Goal: Find specific page/section: Find specific page/section

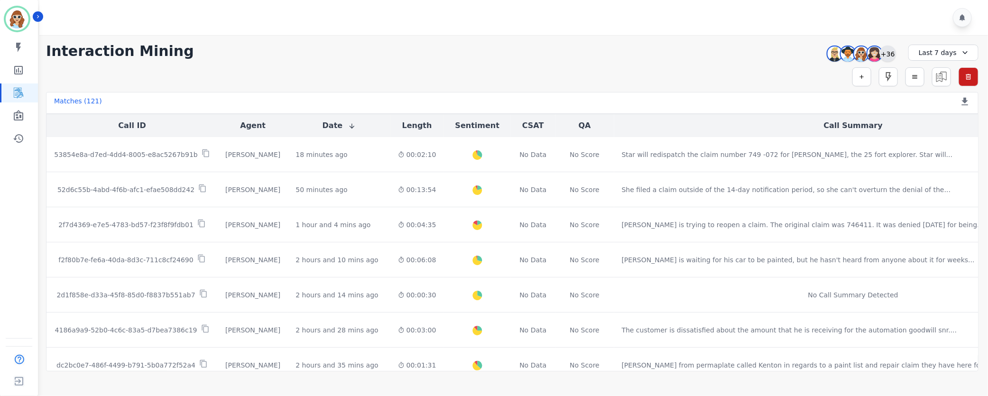
click at [887, 55] on div "+36" at bounding box center [888, 54] width 16 height 16
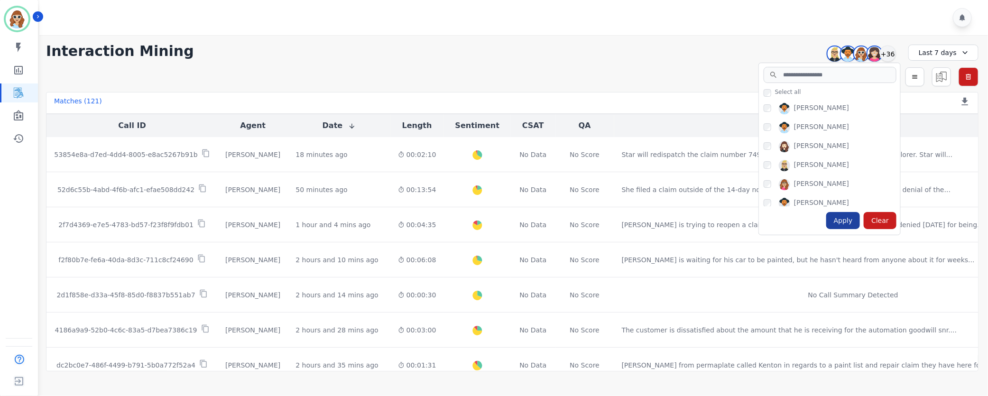
click at [843, 222] on div "Apply" at bounding box center [843, 220] width 34 height 17
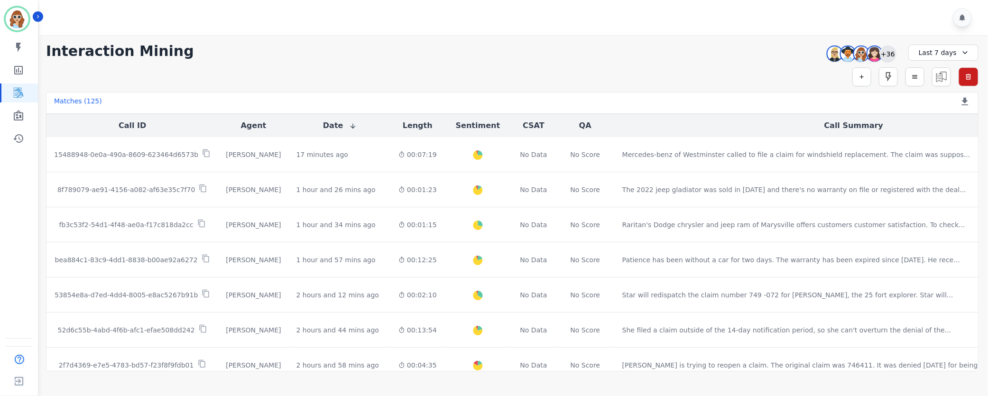
click at [887, 55] on div "+36" at bounding box center [888, 54] width 16 height 16
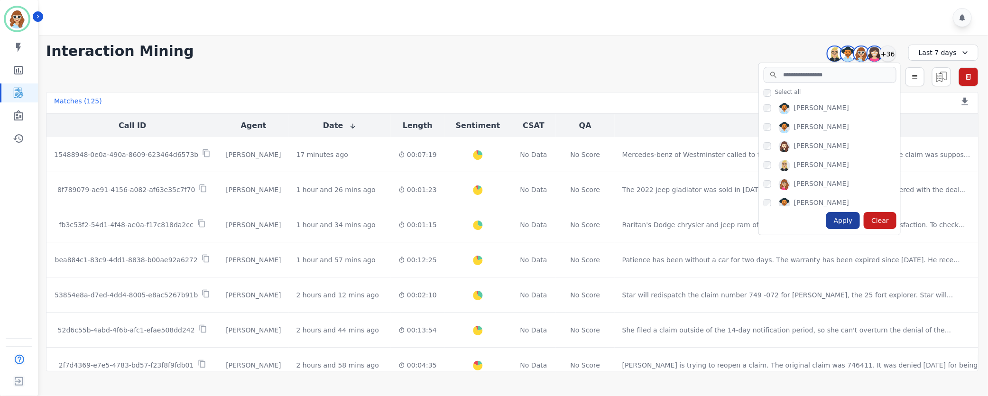
click at [847, 222] on div "Apply" at bounding box center [843, 220] width 34 height 17
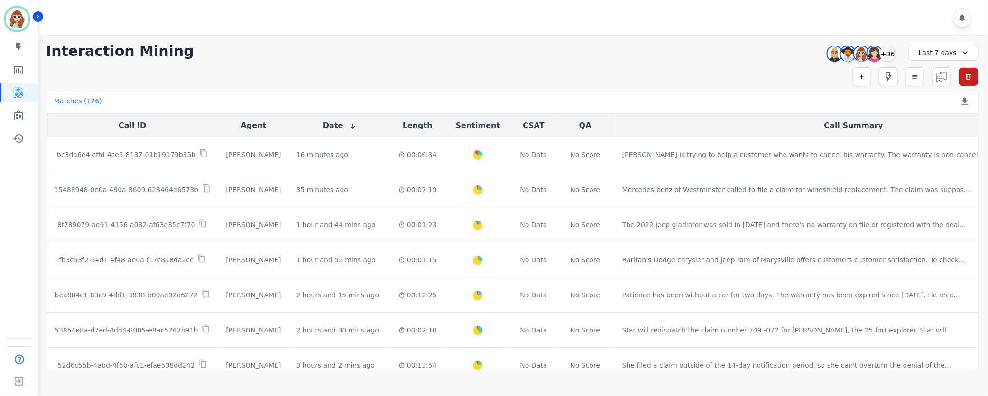
click at [898, 56] on div "[PERSON_NAME] [PERSON_NAME] [PERSON_NAME] [PERSON_NAME] +36" at bounding box center [860, 54] width 82 height 18
click at [889, 53] on div "+36" at bounding box center [888, 54] width 16 height 16
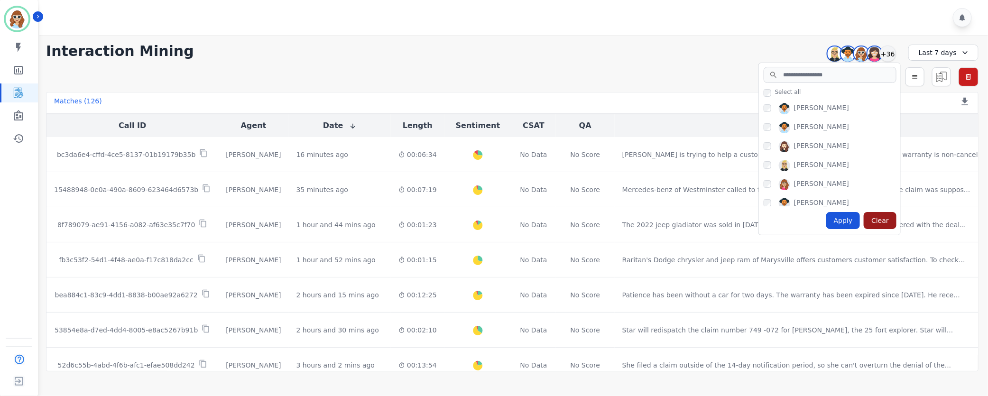
click at [880, 223] on div "Clear" at bounding box center [880, 220] width 33 height 17
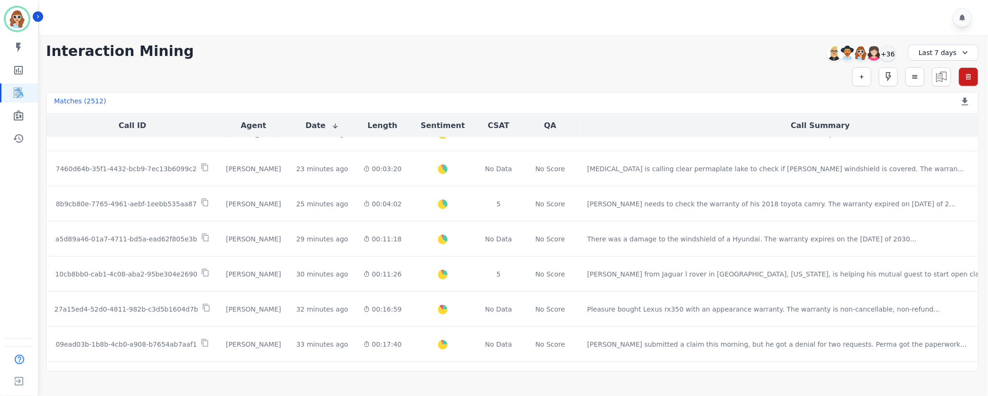
scroll to position [356, 0]
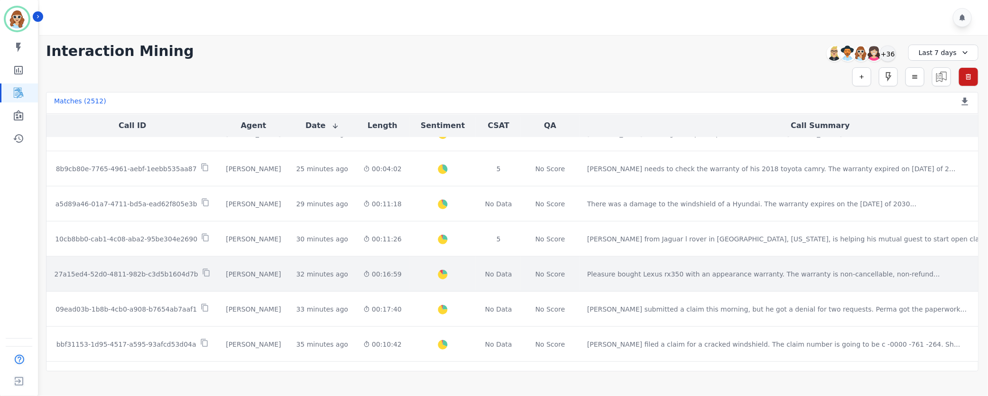
click at [141, 276] on p "27a15ed4-52d0-4811-982b-c3d5b1604d7b" at bounding box center [127, 273] width 144 height 9
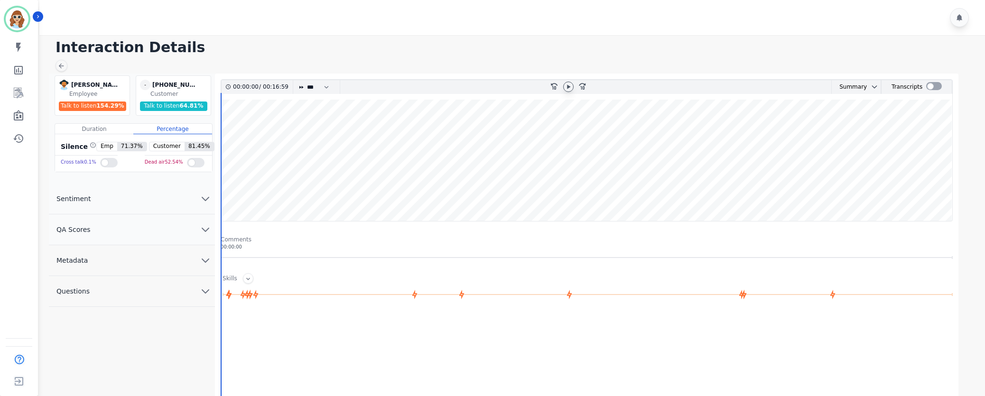
click at [570, 89] on icon at bounding box center [569, 87] width 8 height 8
click at [323, 88] on select "* * * **** * *** * ****" at bounding box center [320, 87] width 28 height 14
select select "****"
click at [306, 80] on select "* * * **** * *** * ****" at bounding box center [320, 87] width 28 height 14
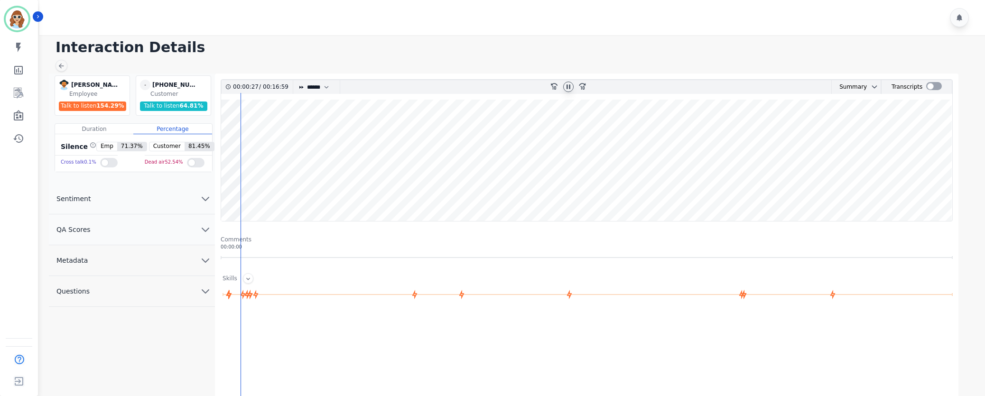
click at [564, 87] on div at bounding box center [568, 87] width 10 height 10
click at [571, 87] on icon at bounding box center [569, 87] width 8 height 8
click at [582, 85] on icon "fast-forward-10" at bounding box center [582, 86] width 8 height 8
click at [584, 84] on icon at bounding box center [582, 86] width 7 height 7
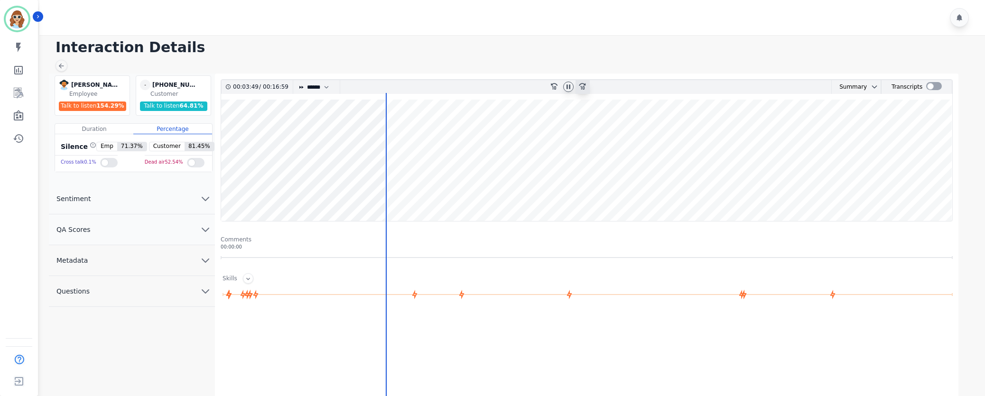
click at [584, 84] on icon at bounding box center [582, 86] width 7 height 7
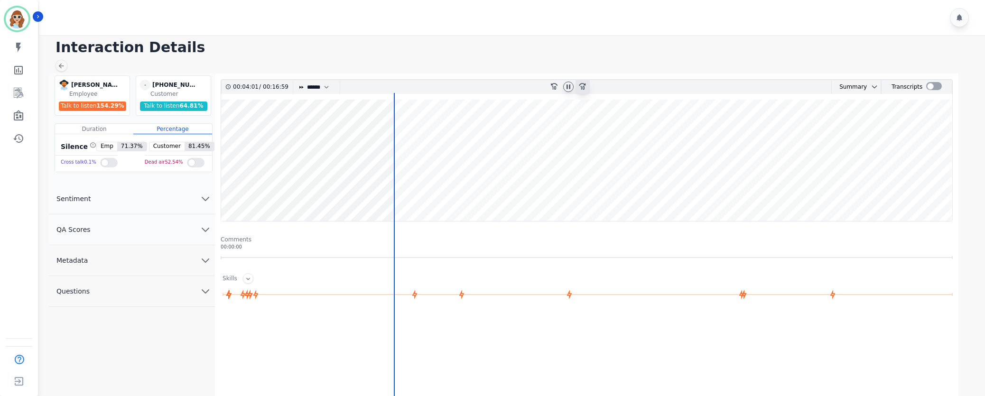
click at [584, 84] on icon at bounding box center [582, 86] width 7 height 7
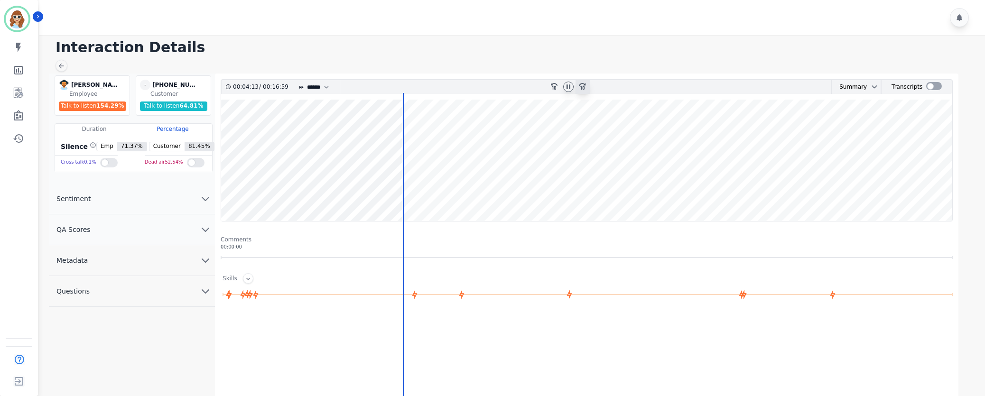
click at [584, 84] on icon at bounding box center [582, 86] width 7 height 7
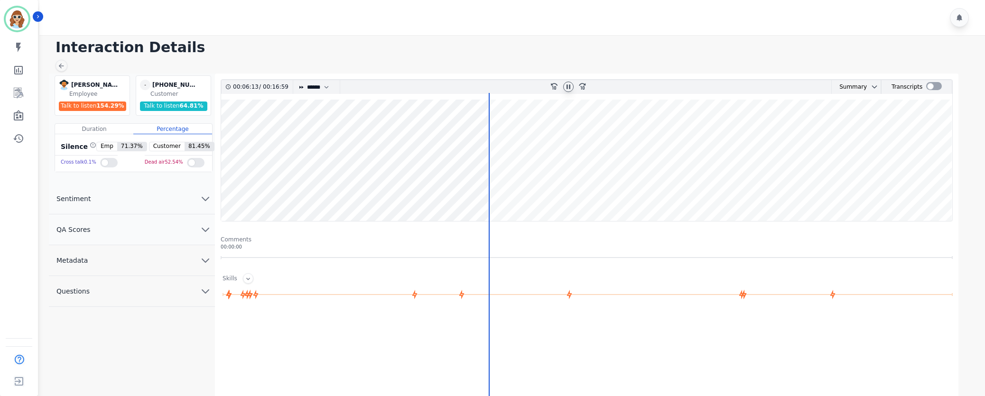
click at [568, 87] on icon at bounding box center [569, 87] width 8 height 8
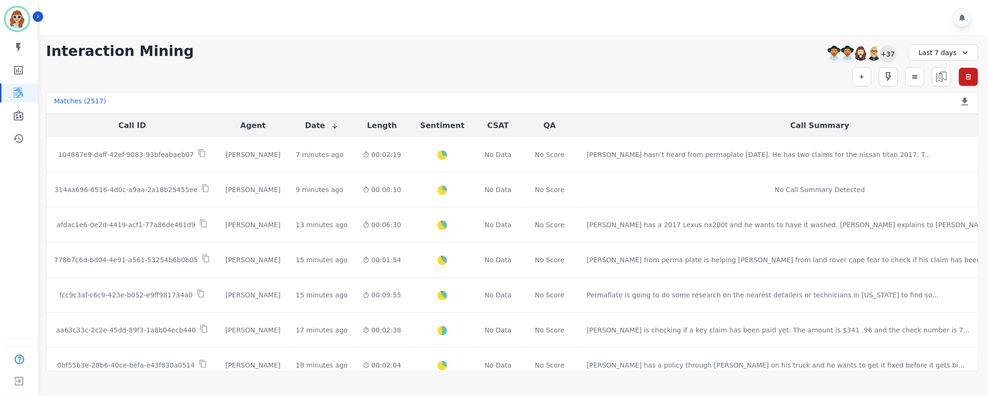
click at [894, 53] on div "+37" at bounding box center [888, 54] width 16 height 16
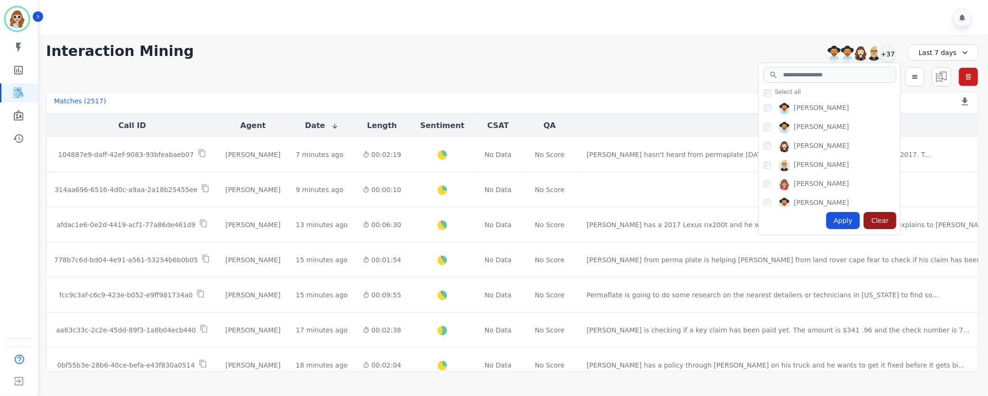
click at [888, 215] on div "Clear" at bounding box center [880, 220] width 33 height 17
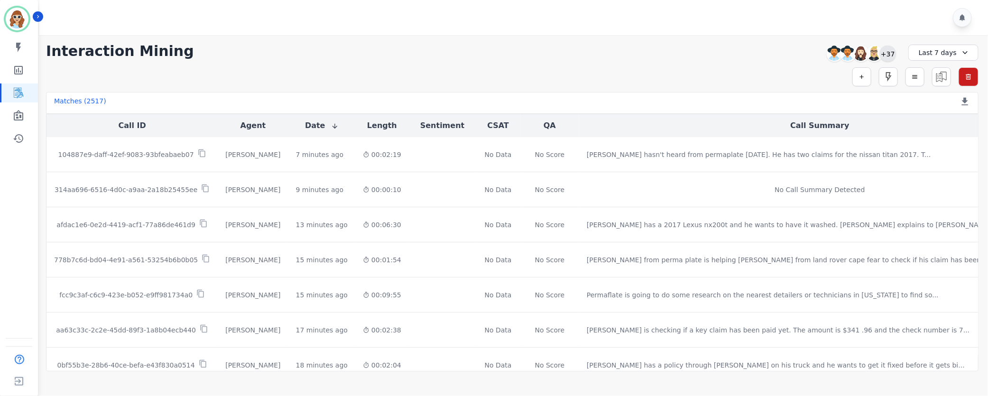
click at [881, 55] on div "+37" at bounding box center [888, 54] width 16 height 16
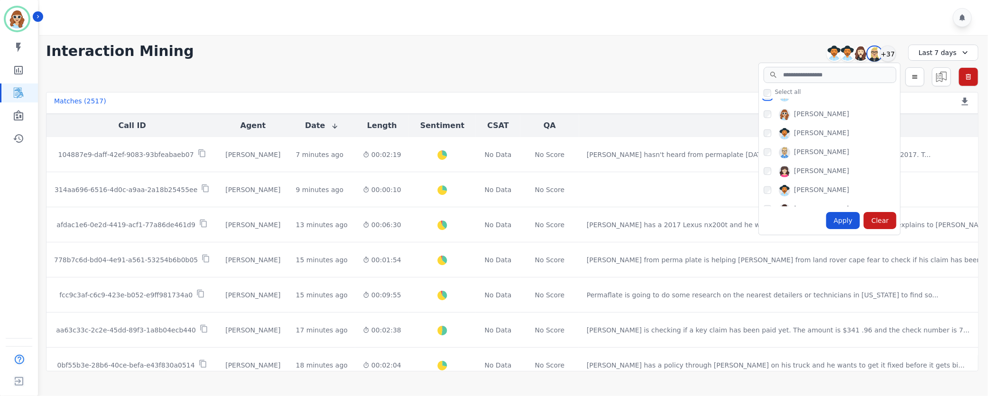
scroll to position [569, 0]
click at [844, 218] on div "Apply" at bounding box center [843, 220] width 34 height 17
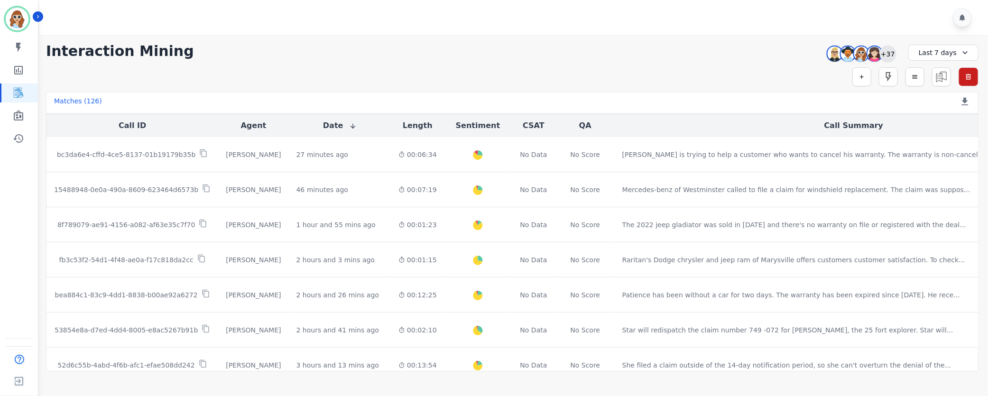
click at [884, 56] on div "+37" at bounding box center [888, 54] width 16 height 16
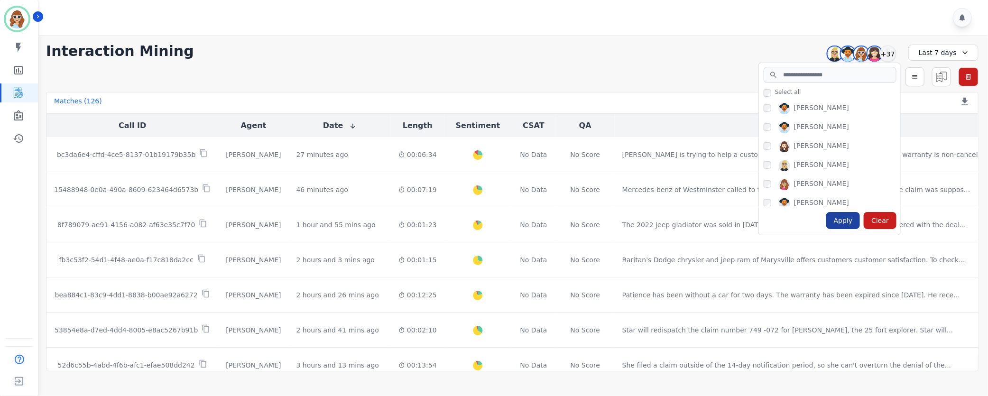
click at [842, 222] on div "Apply" at bounding box center [843, 220] width 34 height 17
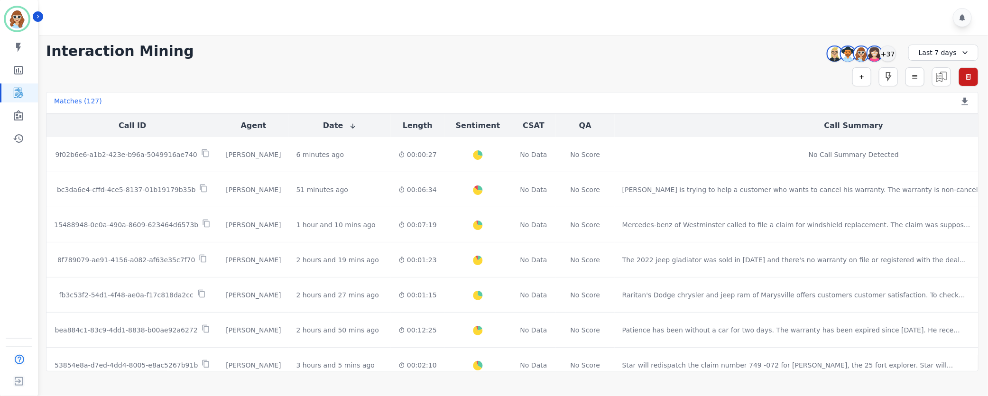
drag, startPoint x: 815, startPoint y: 60, endPoint x: 809, endPoint y: 60, distance: 6.6
click at [814, 60] on div "**********" at bounding box center [513, 203] width 952 height 336
click at [887, 56] on div "+37" at bounding box center [888, 54] width 16 height 16
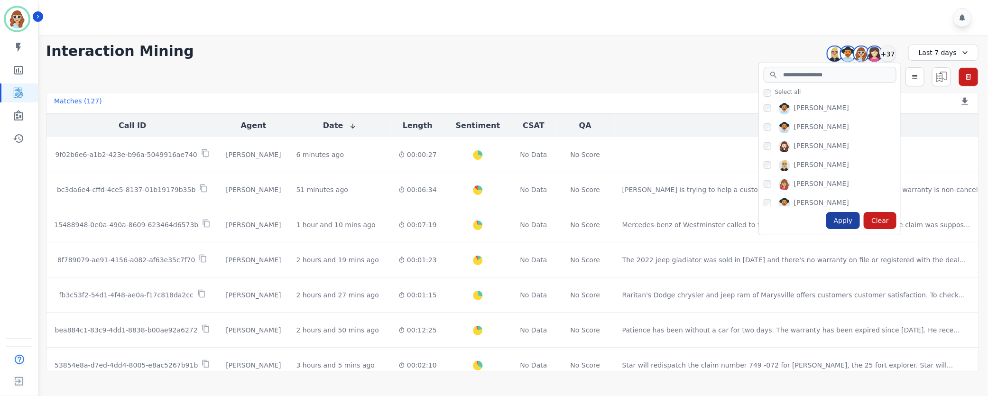
click at [843, 218] on div "Apply" at bounding box center [843, 220] width 34 height 17
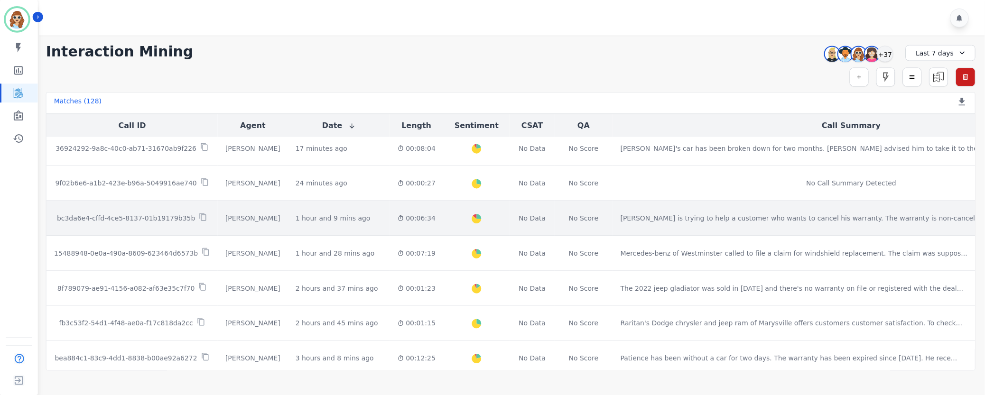
scroll to position [0, 0]
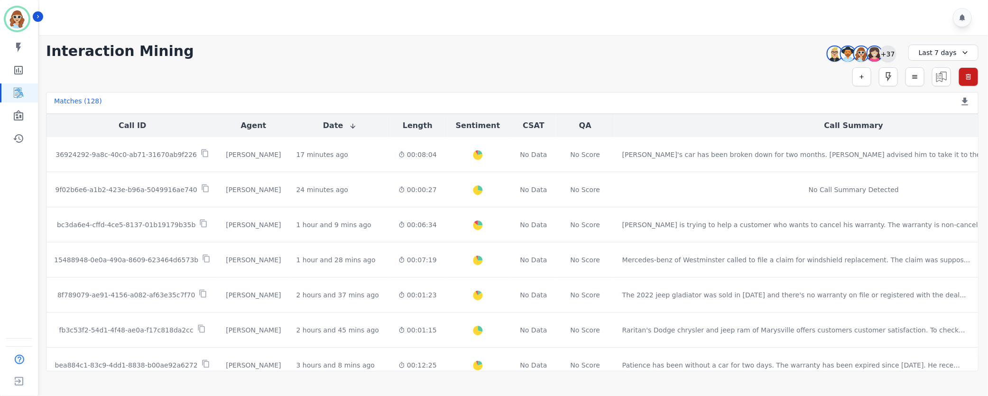
click at [893, 55] on div "+37" at bounding box center [888, 54] width 16 height 16
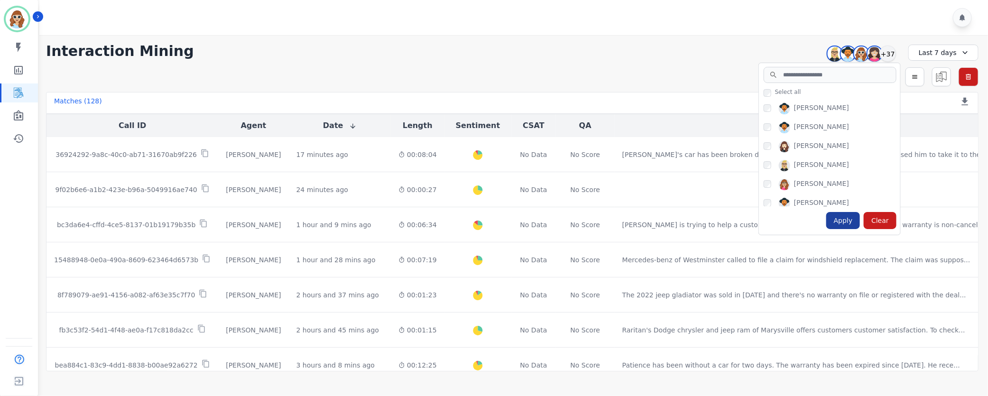
click at [844, 225] on div "Apply" at bounding box center [843, 220] width 34 height 17
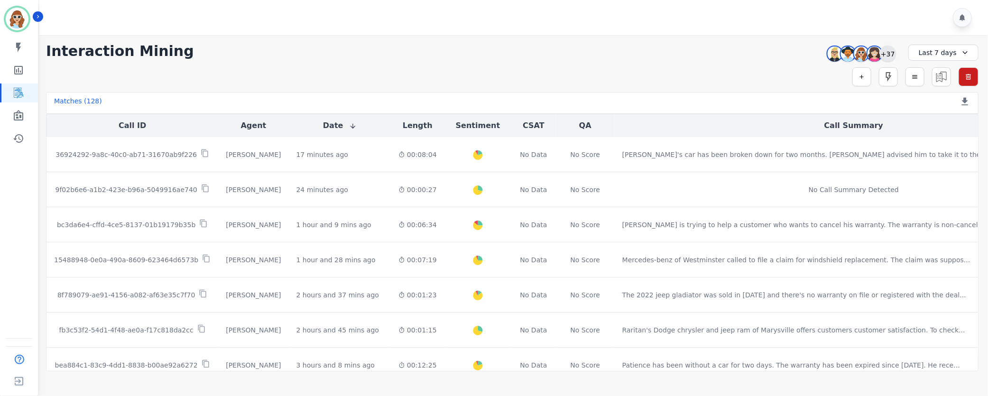
click at [891, 56] on div "+37" at bounding box center [888, 54] width 16 height 16
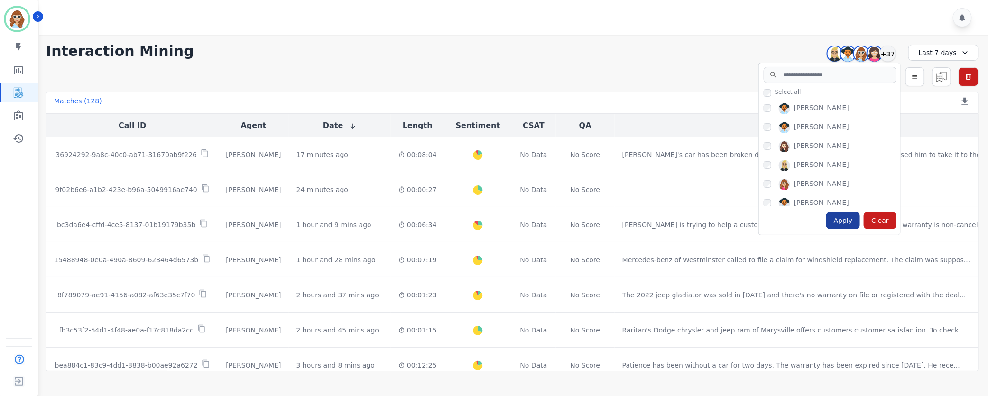
click at [852, 221] on div "Apply" at bounding box center [843, 220] width 34 height 17
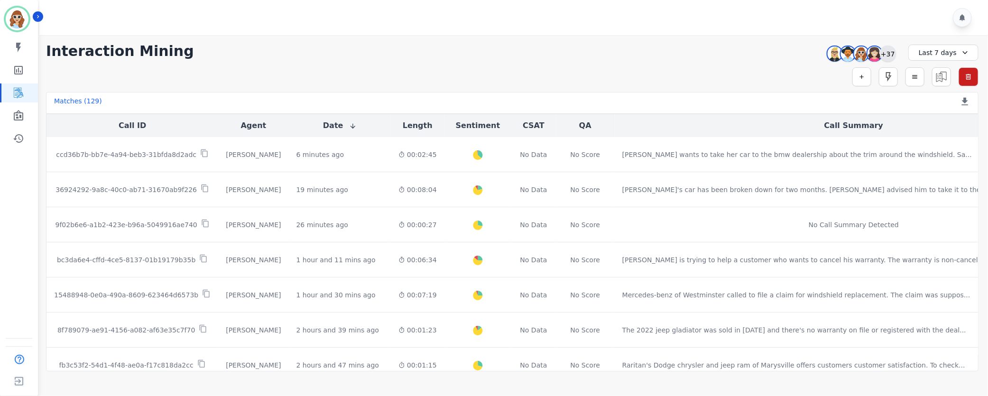
click at [887, 53] on div "+37" at bounding box center [888, 54] width 16 height 16
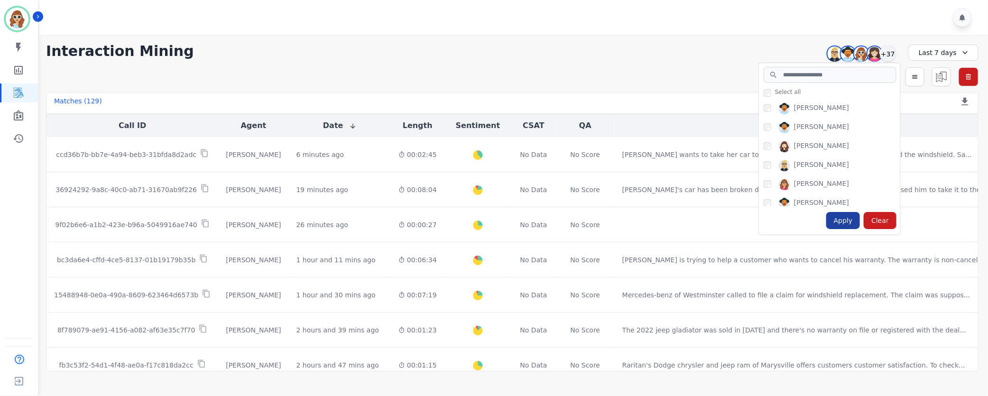
click at [846, 218] on div "Apply" at bounding box center [843, 220] width 34 height 17
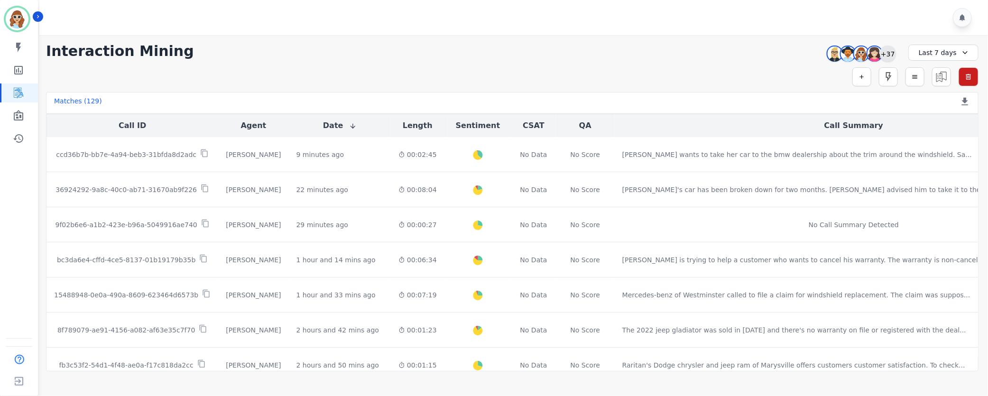
click at [889, 57] on div "+37" at bounding box center [888, 54] width 16 height 16
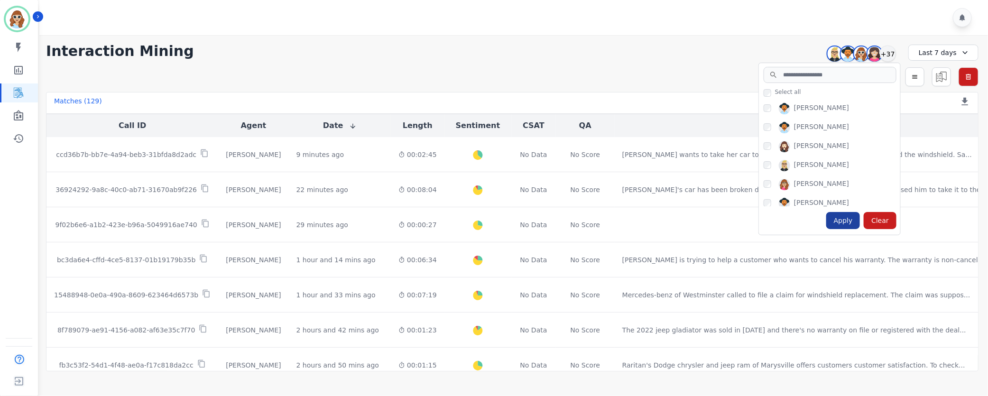
click at [851, 223] on div "Apply" at bounding box center [843, 220] width 34 height 17
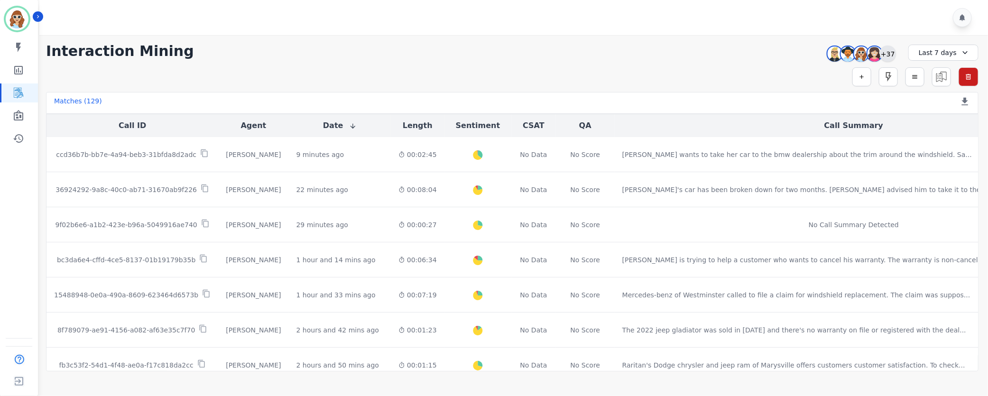
drag, startPoint x: 889, startPoint y: 51, endPoint x: 886, endPoint y: 61, distance: 10.7
click at [889, 50] on div "+37" at bounding box center [888, 54] width 16 height 16
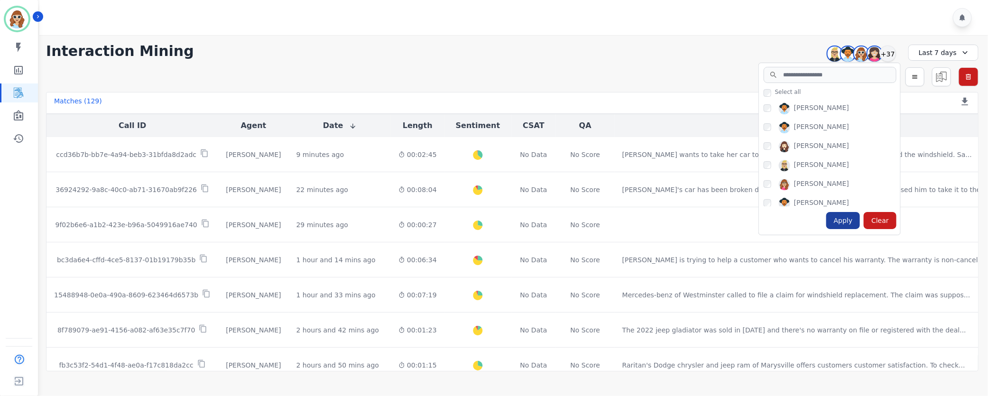
click at [839, 216] on div "Apply" at bounding box center [843, 220] width 34 height 17
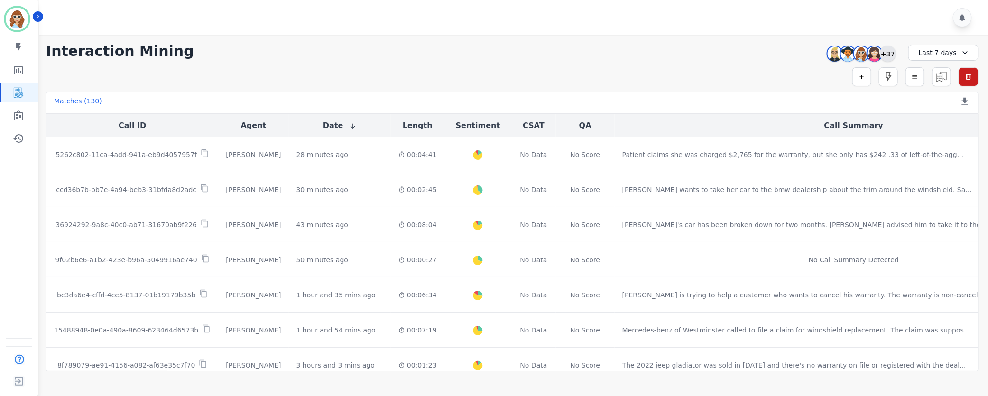
click at [889, 56] on div "+37" at bounding box center [888, 54] width 16 height 16
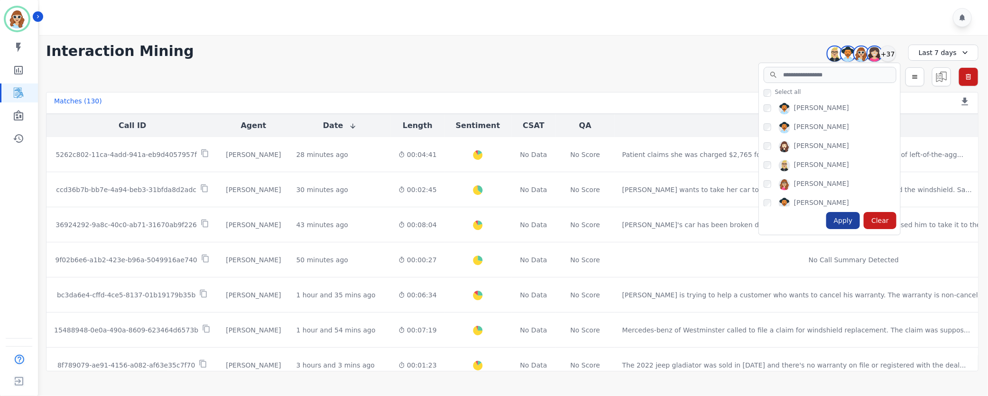
click at [846, 224] on div "Apply" at bounding box center [843, 220] width 34 height 17
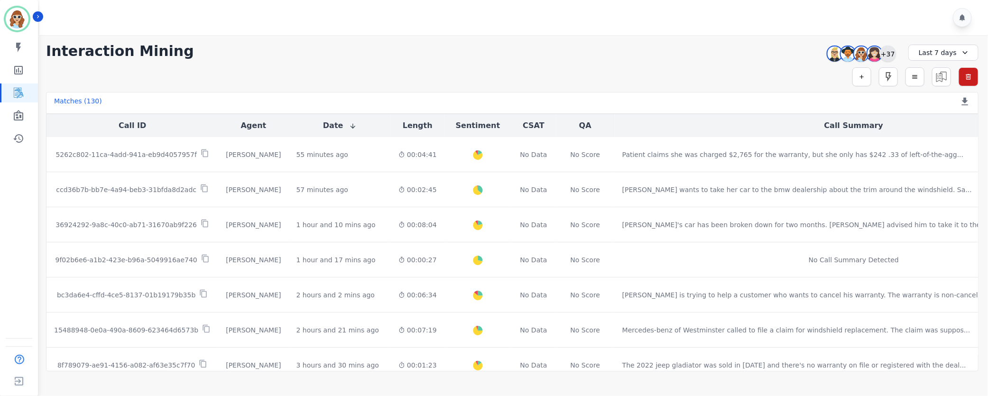
click at [887, 53] on div "+37" at bounding box center [888, 54] width 16 height 16
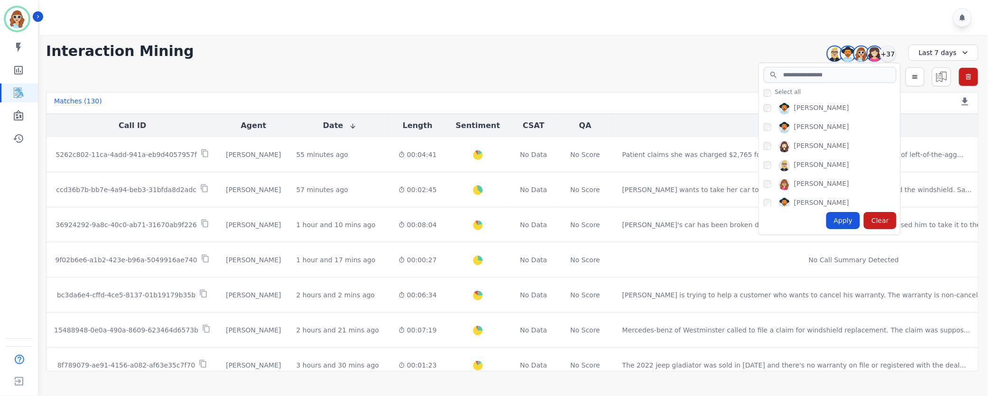
click at [852, 218] on div "Apply" at bounding box center [843, 220] width 34 height 17
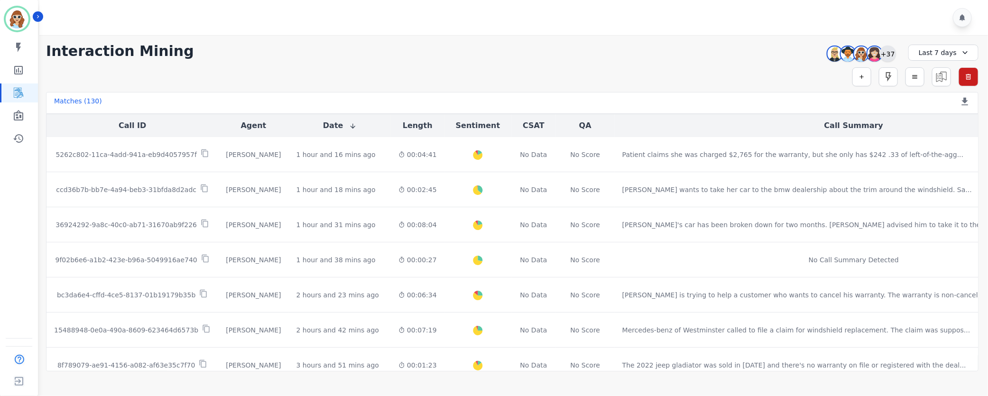
click at [889, 55] on div "+37" at bounding box center [888, 54] width 16 height 16
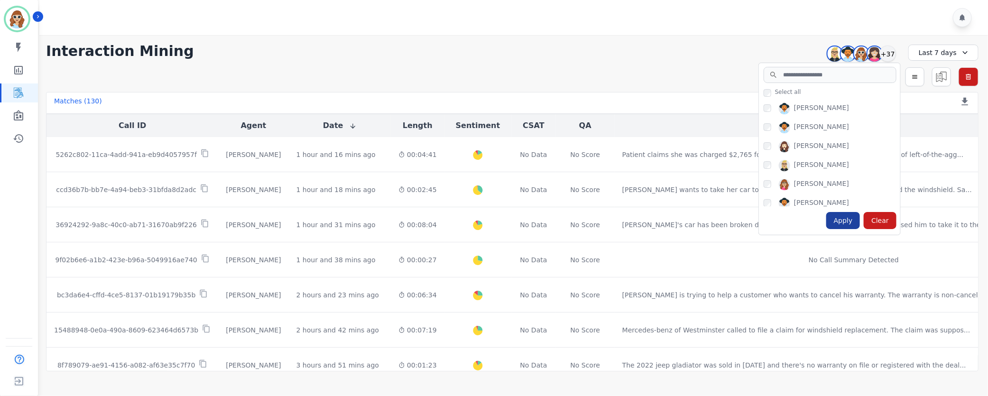
click at [845, 225] on div "Apply" at bounding box center [843, 220] width 34 height 17
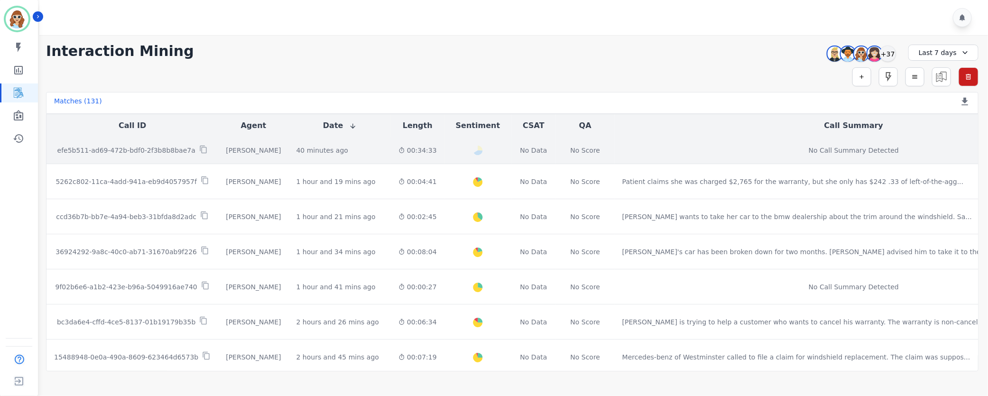
click at [133, 152] on p "efe5b511-ad69-472b-bdf0-2f3b8b8bae7a" at bounding box center [126, 150] width 138 height 9
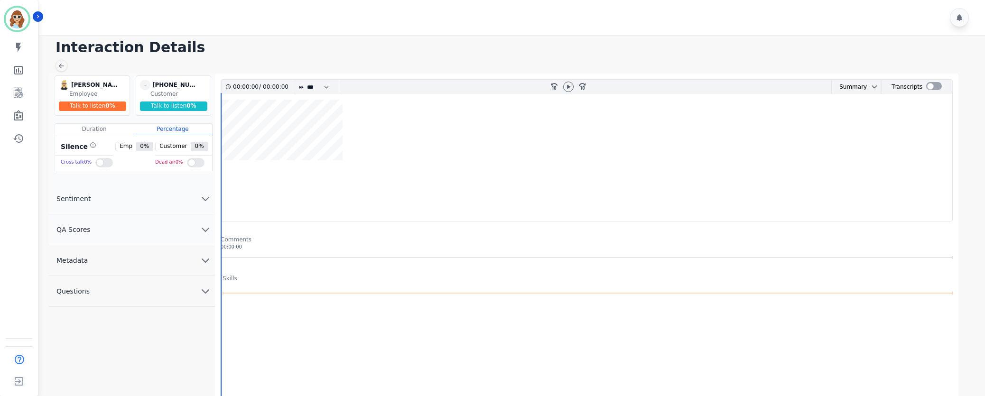
click at [208, 258] on icon "chevron down" at bounding box center [205, 260] width 11 height 11
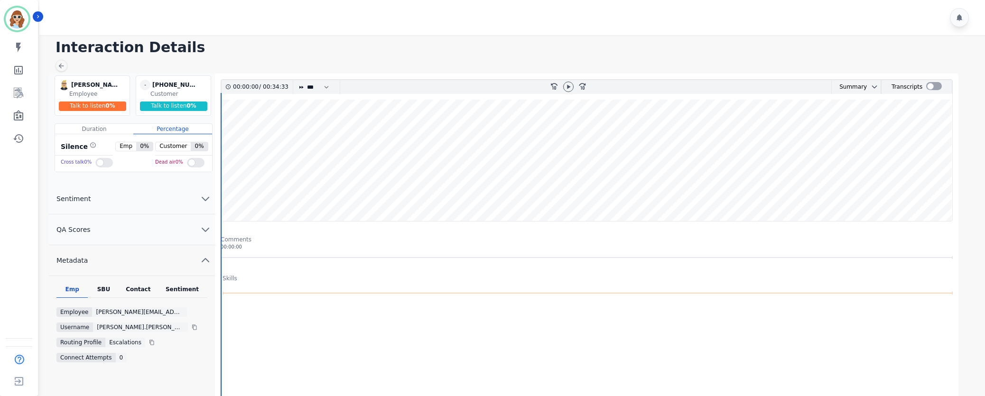
click at [82, 287] on div "Emp" at bounding box center [71, 292] width 31 height 12
click at [108, 287] on div "SBU" at bounding box center [103, 292] width 31 height 12
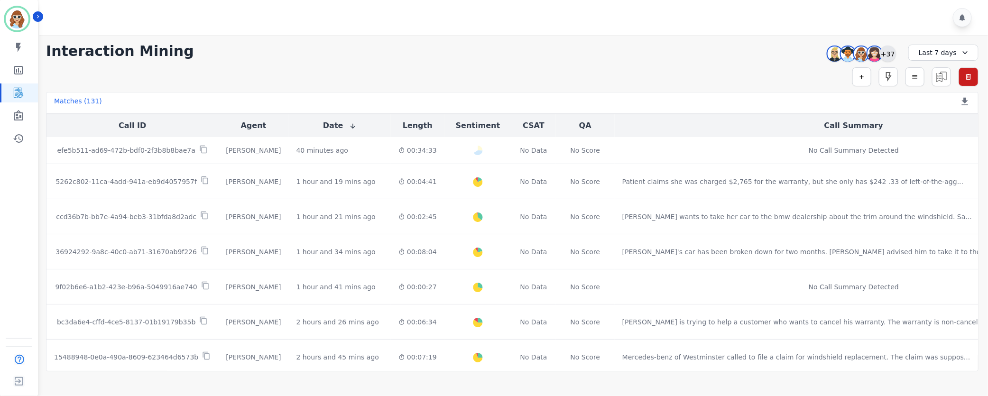
click at [887, 54] on div "+37" at bounding box center [888, 54] width 16 height 16
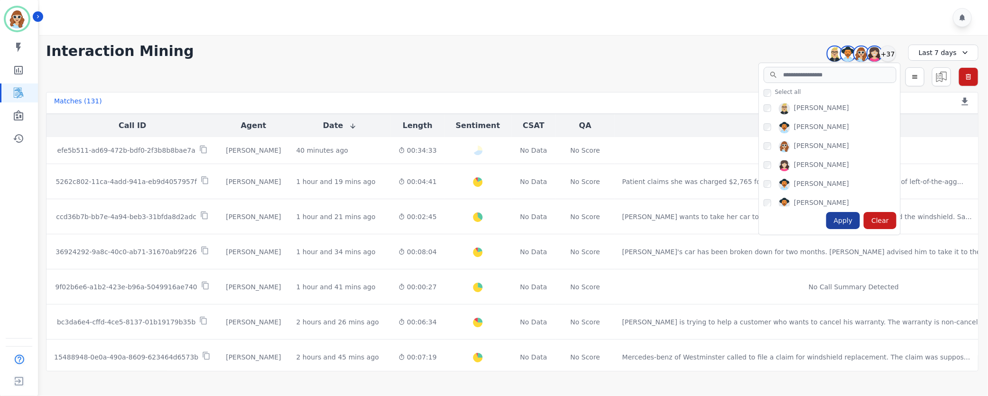
click at [847, 220] on div "Apply" at bounding box center [843, 220] width 34 height 17
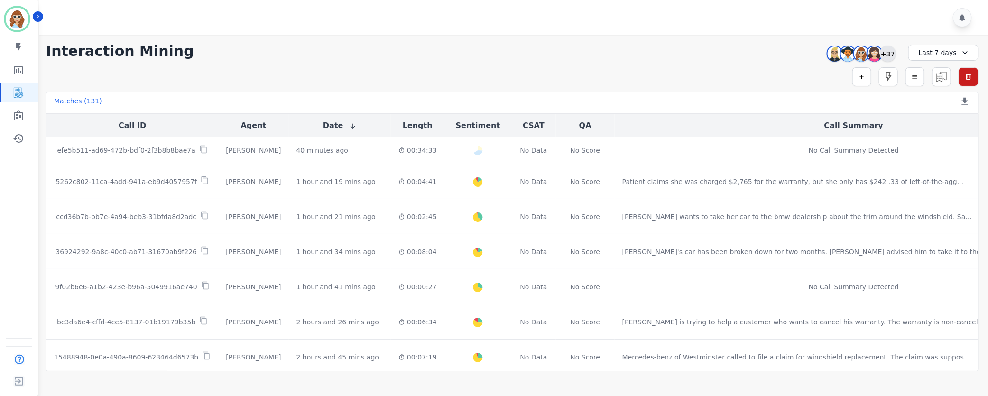
click at [888, 53] on div "+37" at bounding box center [888, 54] width 16 height 16
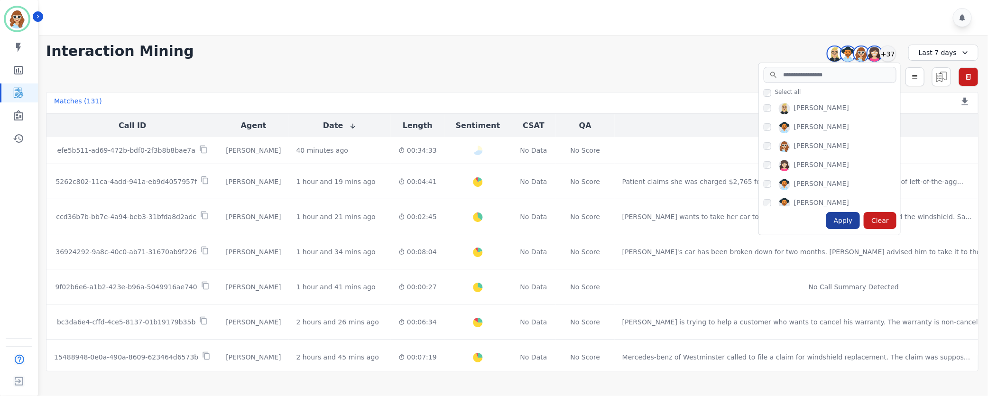
click at [844, 223] on div "Apply" at bounding box center [843, 220] width 34 height 17
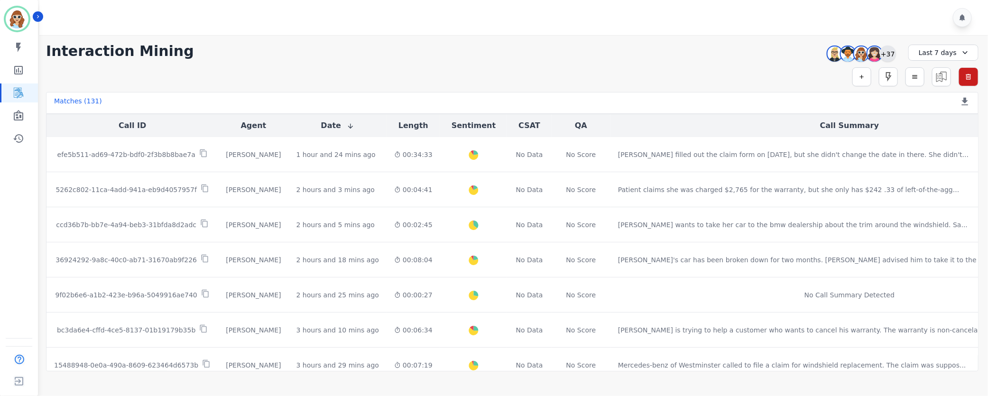
click at [889, 54] on div "+37" at bounding box center [888, 54] width 16 height 16
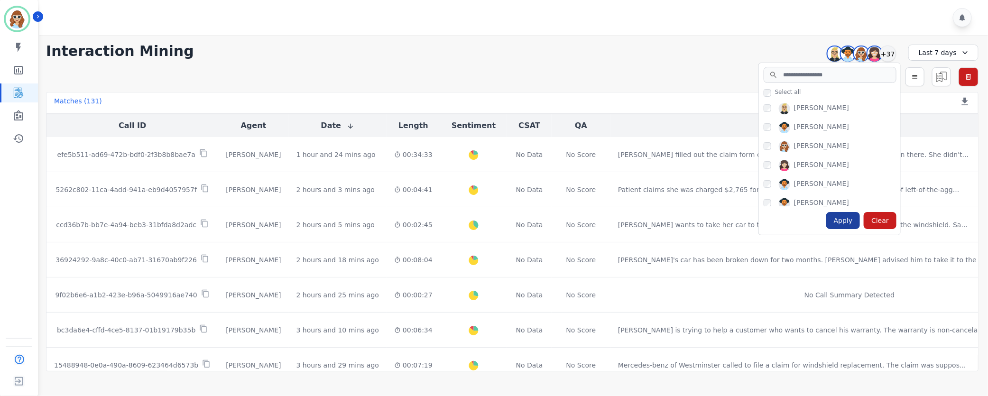
click at [848, 217] on div "Apply" at bounding box center [843, 220] width 34 height 17
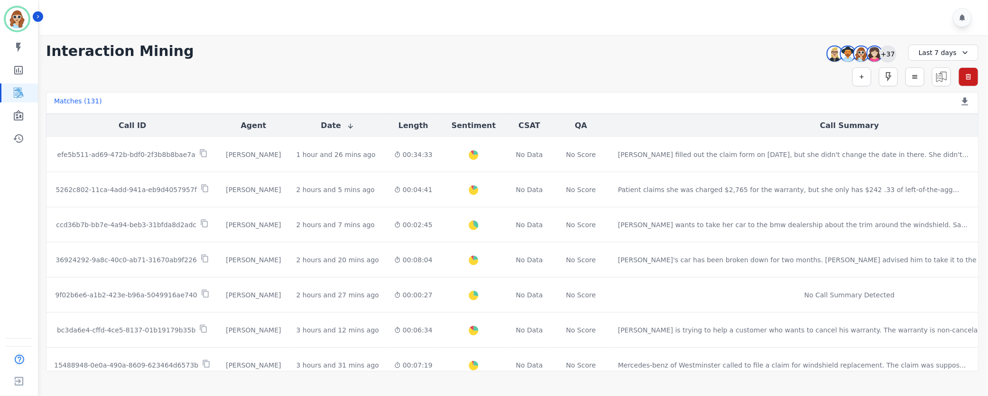
click at [886, 56] on div "+37" at bounding box center [888, 54] width 16 height 16
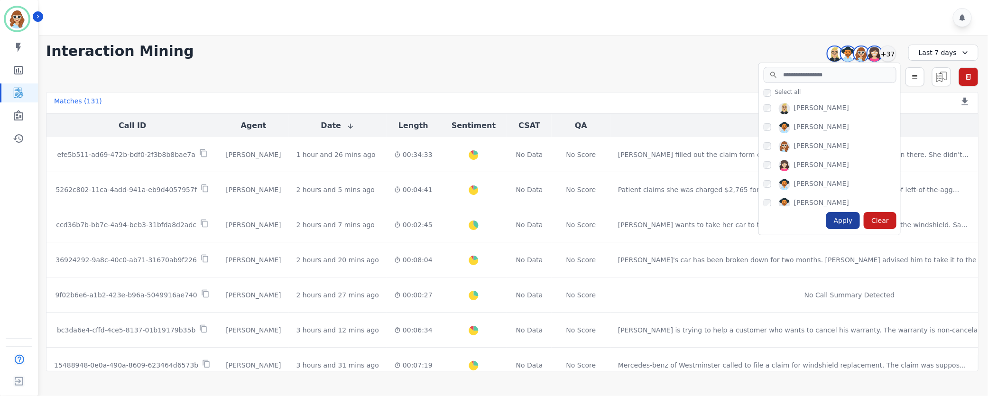
click at [845, 224] on div "Apply" at bounding box center [843, 220] width 34 height 17
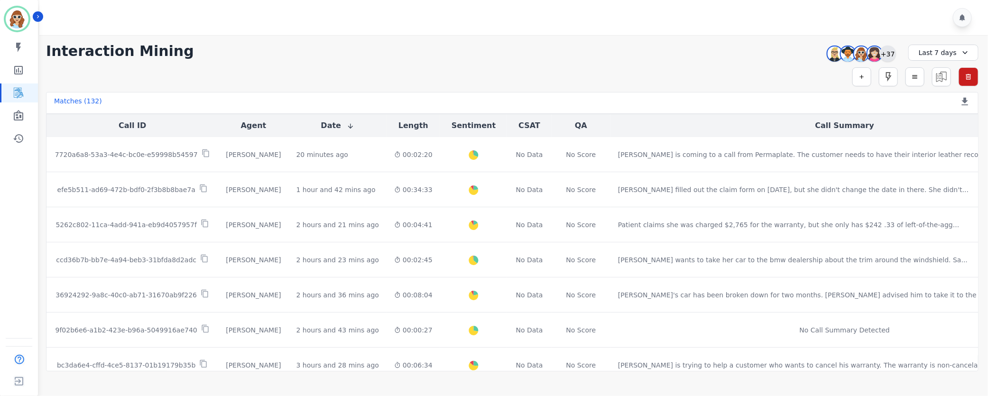
click at [891, 57] on div "+37" at bounding box center [888, 54] width 16 height 16
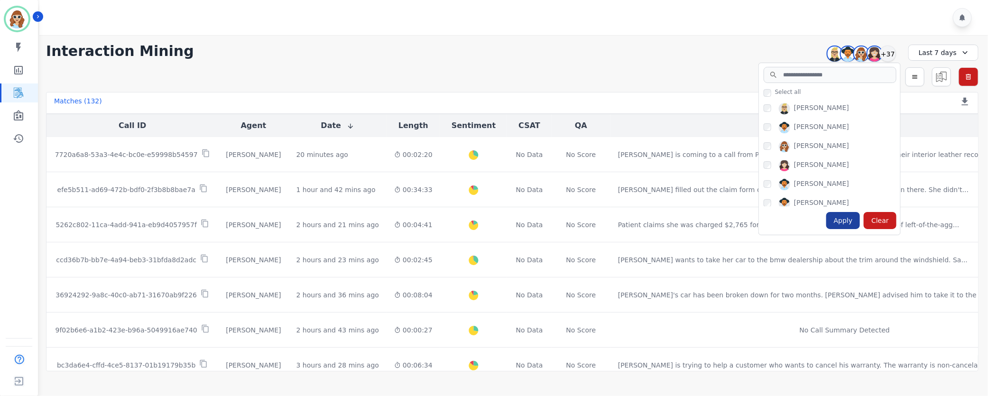
click at [843, 221] on div "Apply" at bounding box center [843, 220] width 34 height 17
